Goal: Obtain resource: Download file/media

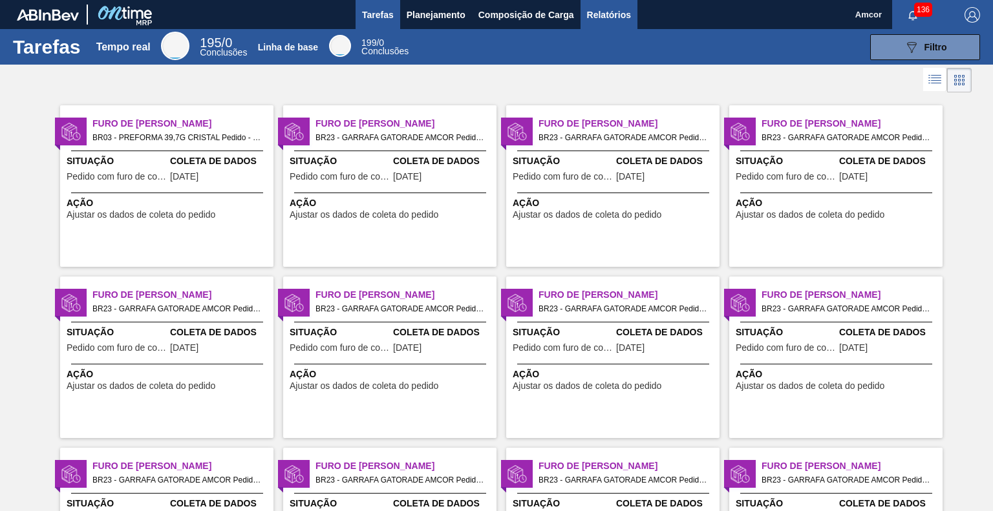
click at [583, 10] on button "Relatórios" at bounding box center [608, 14] width 57 height 29
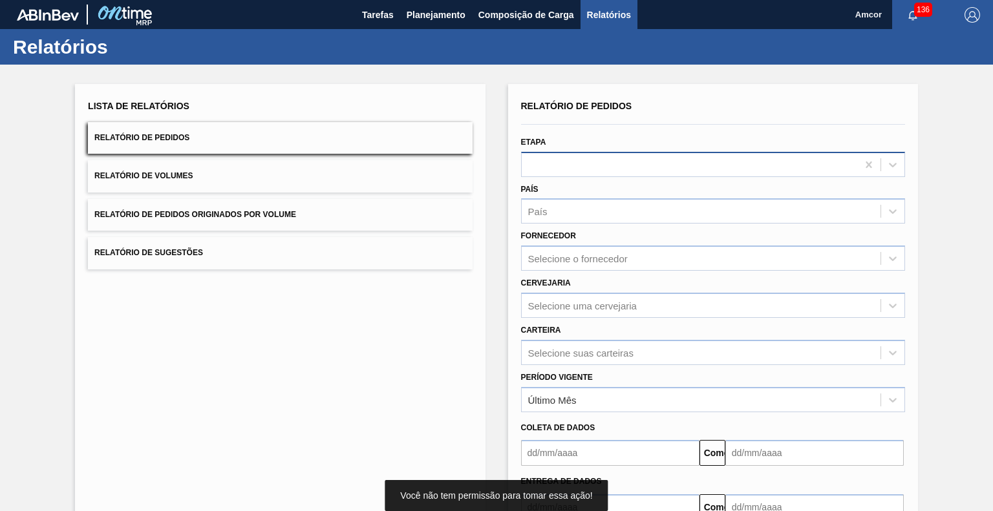
click at [582, 165] on div at bounding box center [689, 164] width 335 height 19
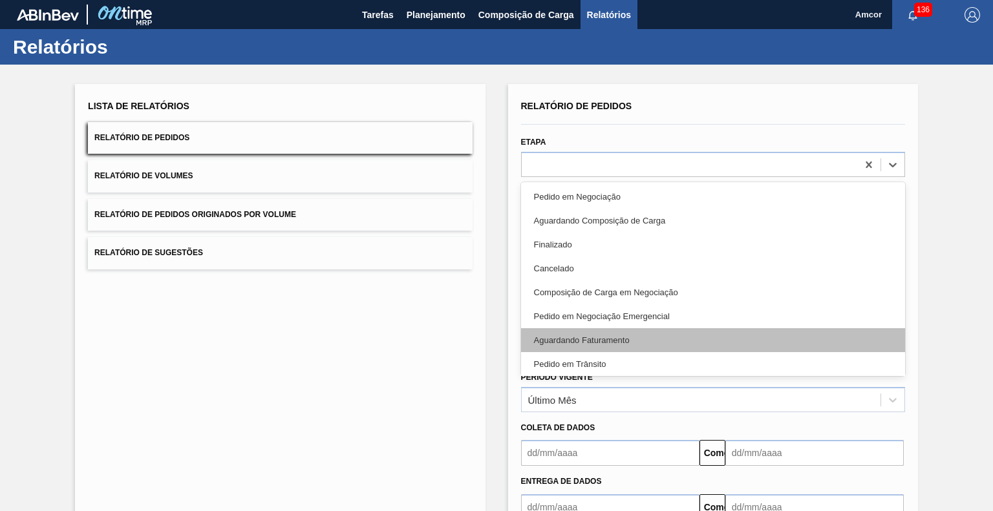
click at [593, 338] on font "Aguardando Faturamento" at bounding box center [582, 340] width 96 height 10
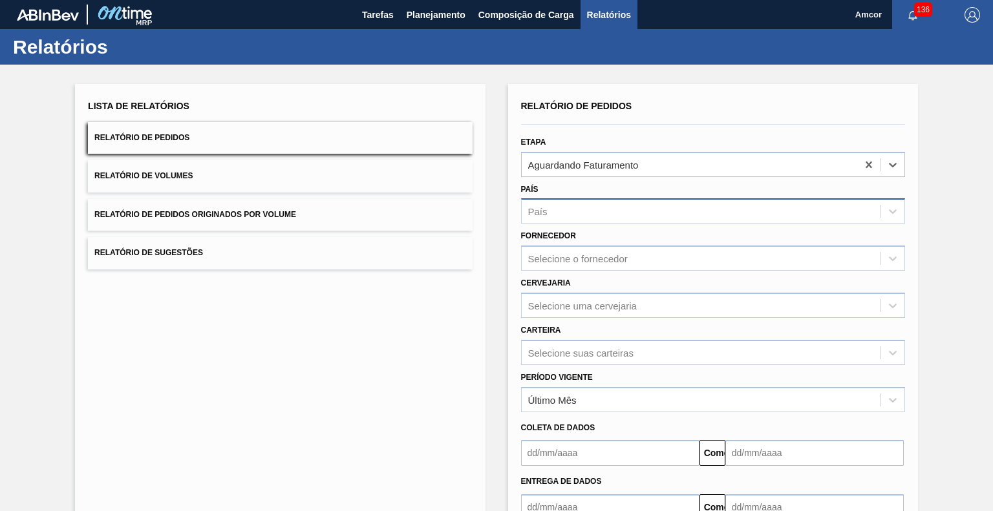
click at [575, 204] on div "País" at bounding box center [701, 211] width 359 height 19
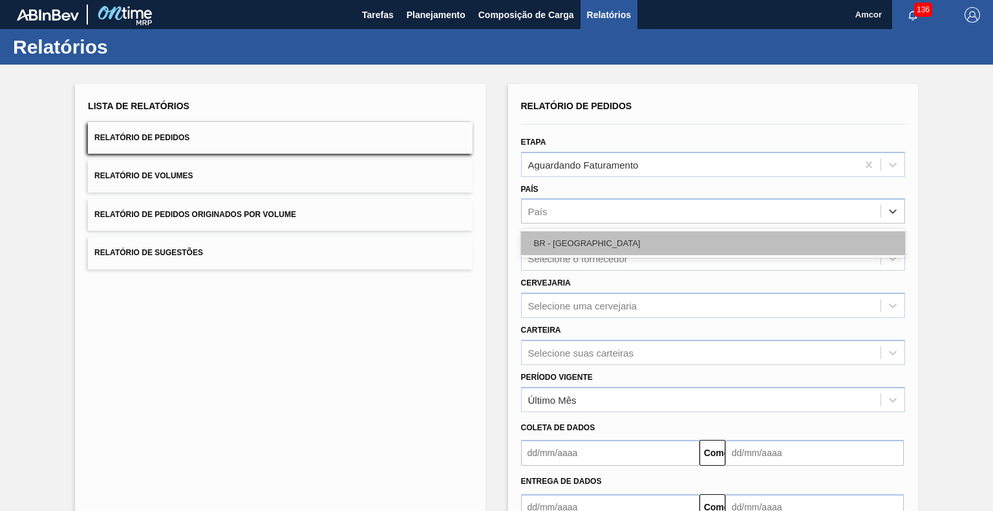
click at [589, 240] on div "BR - [GEOGRAPHIC_DATA]" at bounding box center [713, 243] width 384 height 24
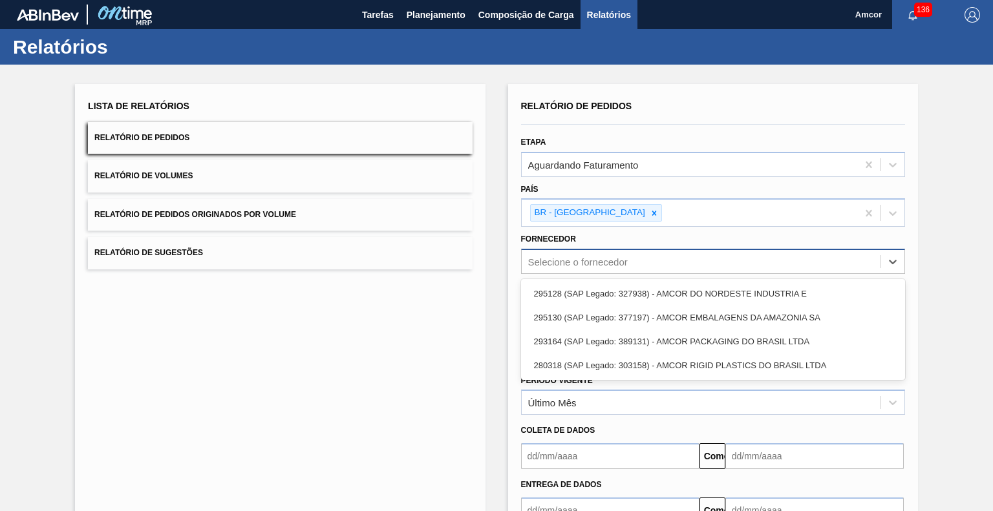
click at [591, 262] on font "Selecione o fornecedor" at bounding box center [578, 262] width 100 height 11
click at [625, 291] on font "295128 (SAP Legado: 327938) - AMCOR DO NORDESTE INDÚSTRIA E" at bounding box center [670, 294] width 273 height 10
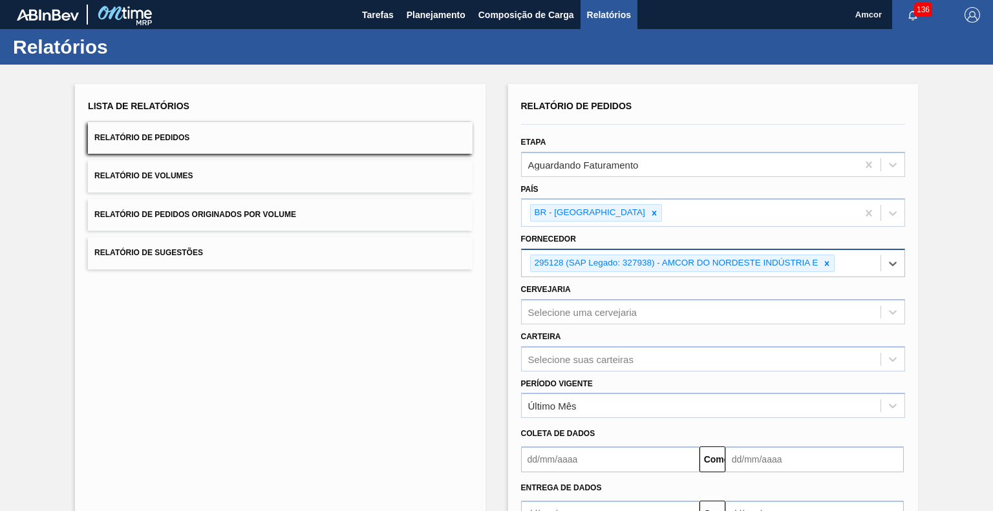
click at [850, 259] on div "295128 (SAP Legado: 327938) - AMCOR DO NORDESTE INDÚSTRIA E" at bounding box center [701, 263] width 359 height 26
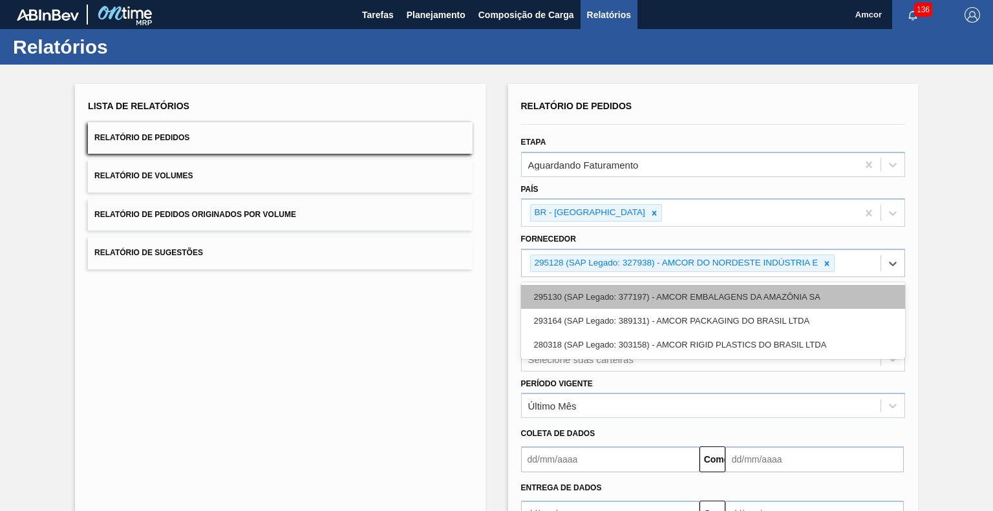
click at [768, 300] on div "295130 (SAP Legado: 377197) - AMCOR EMBALAGENS DA AMAZÔNIA SA" at bounding box center [713, 297] width 384 height 24
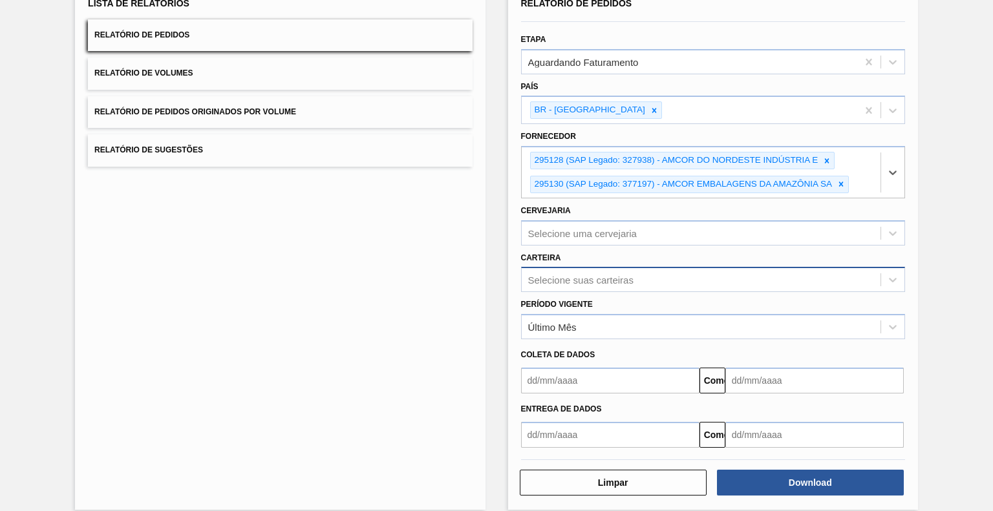
scroll to position [114, 0]
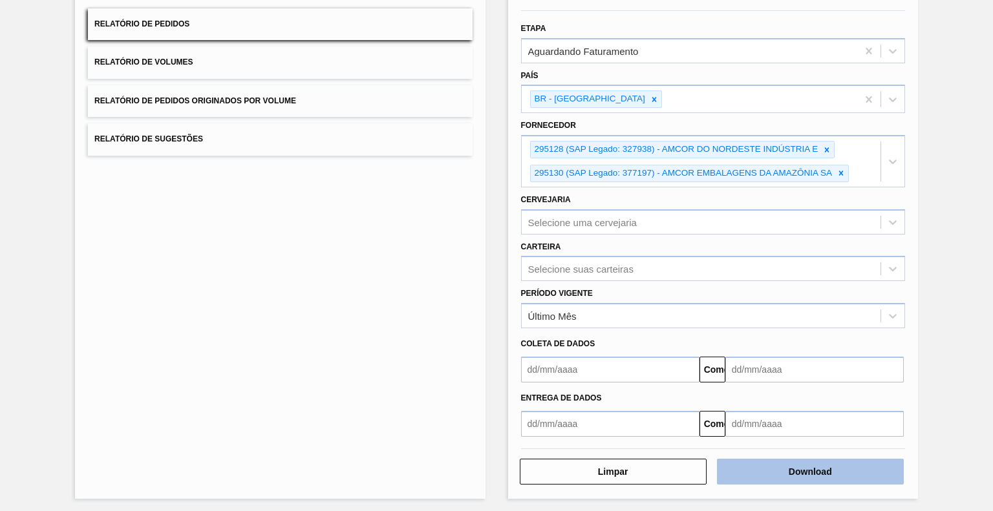
click at [752, 469] on button "Download" at bounding box center [810, 472] width 187 height 26
